Goal: Find contact information: Find contact information

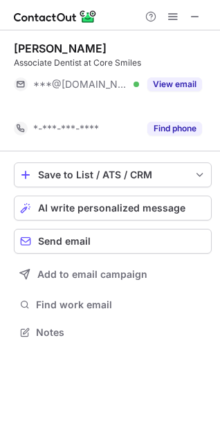
scroll to position [301, 220]
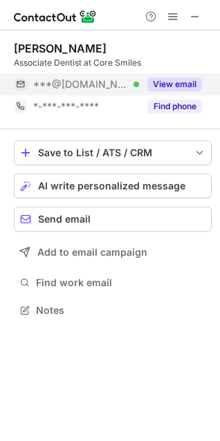
click at [156, 91] on button "View email" at bounding box center [174, 84] width 55 height 14
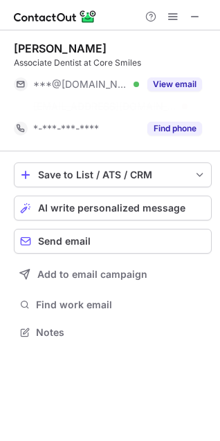
scroll to position [301, 220]
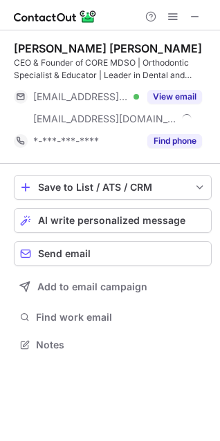
scroll to position [335, 220]
